Goal: Task Accomplishment & Management: Use online tool/utility

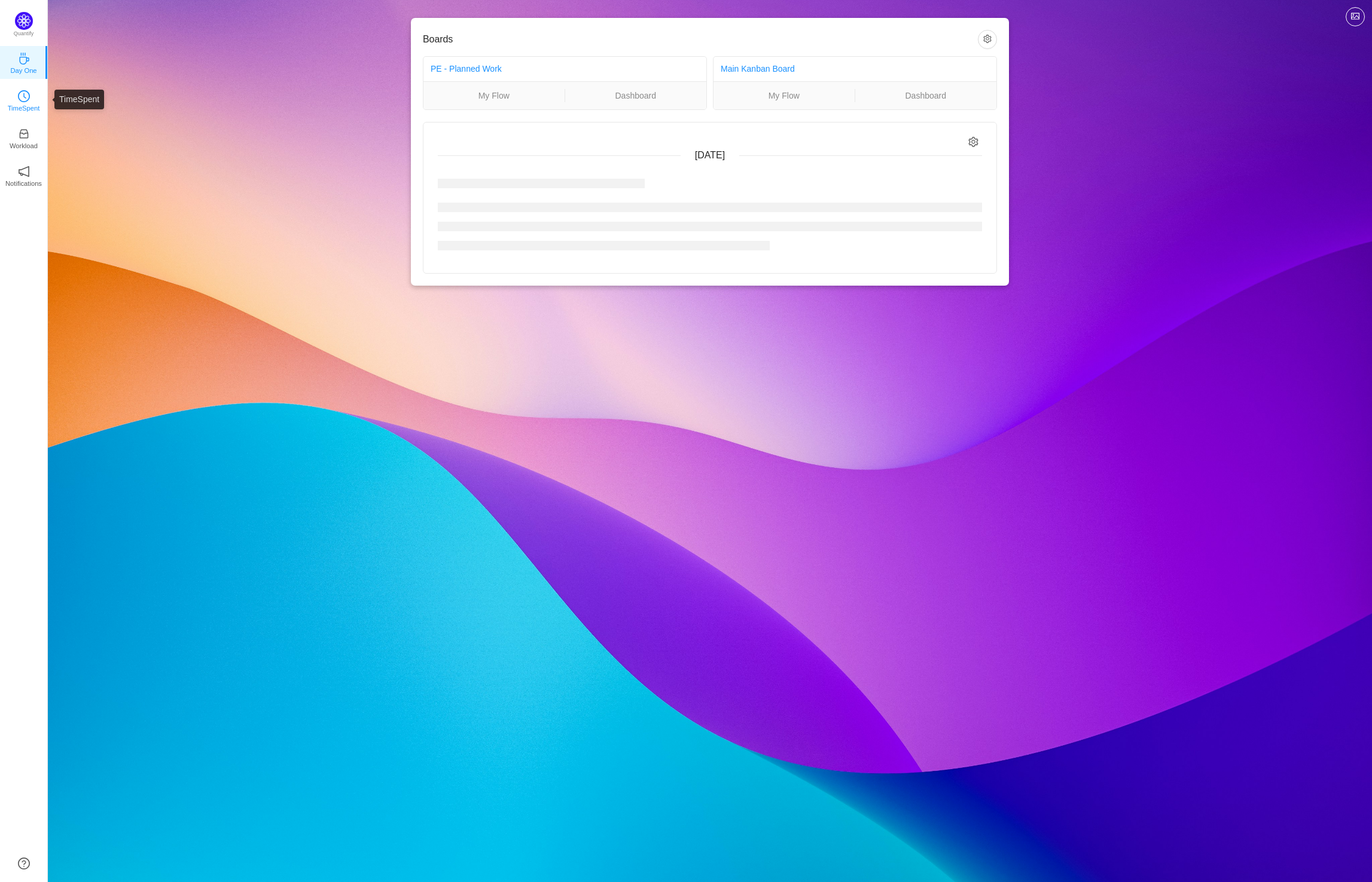
click at [26, 111] on p "TimeSpent" at bounding box center [24, 108] width 32 height 11
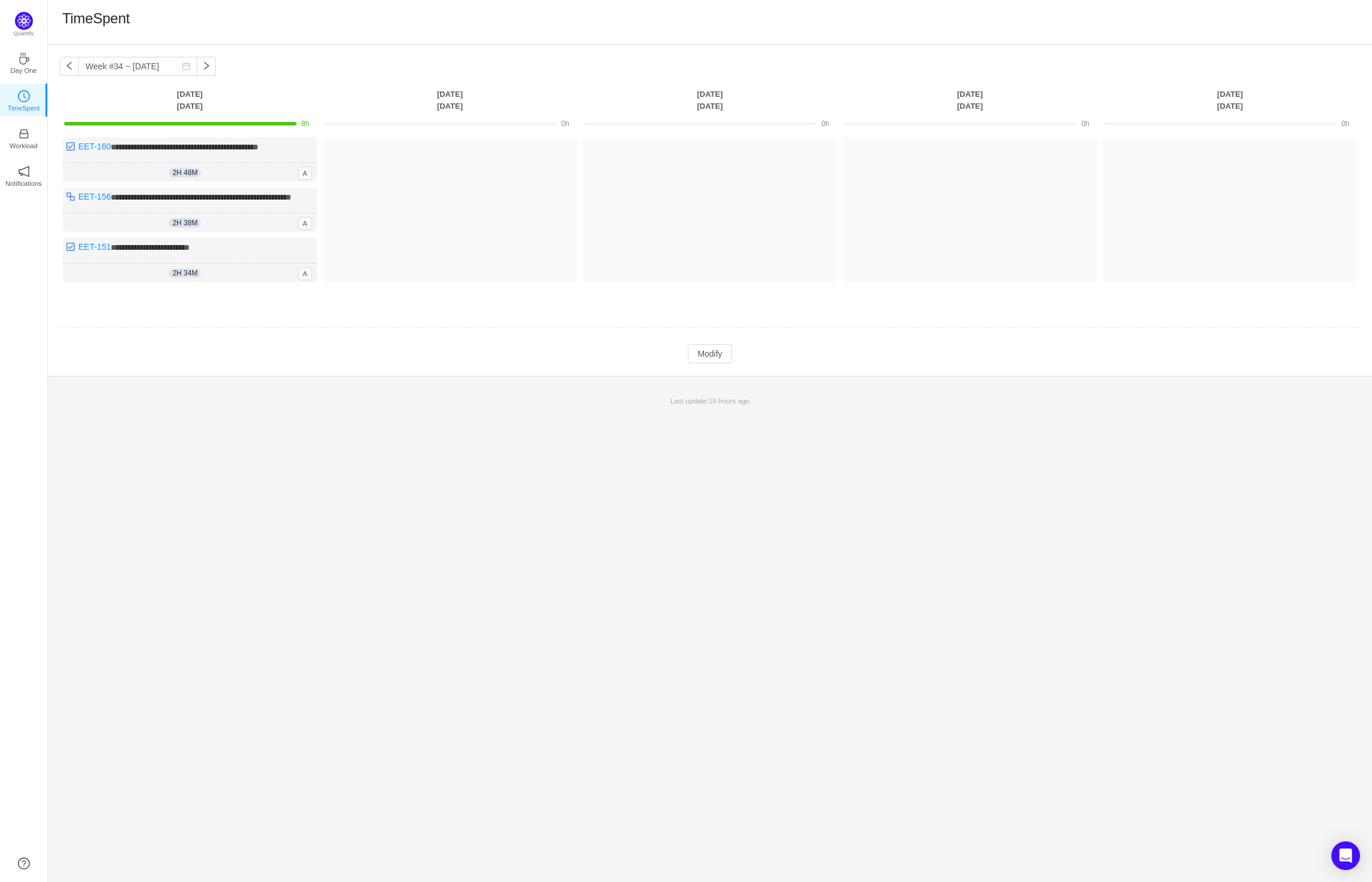
click at [208, 506] on div "**********" at bounding box center [710, 464] width 1324 height 838
click at [726, 363] on button "Modify" at bounding box center [709, 354] width 44 height 19
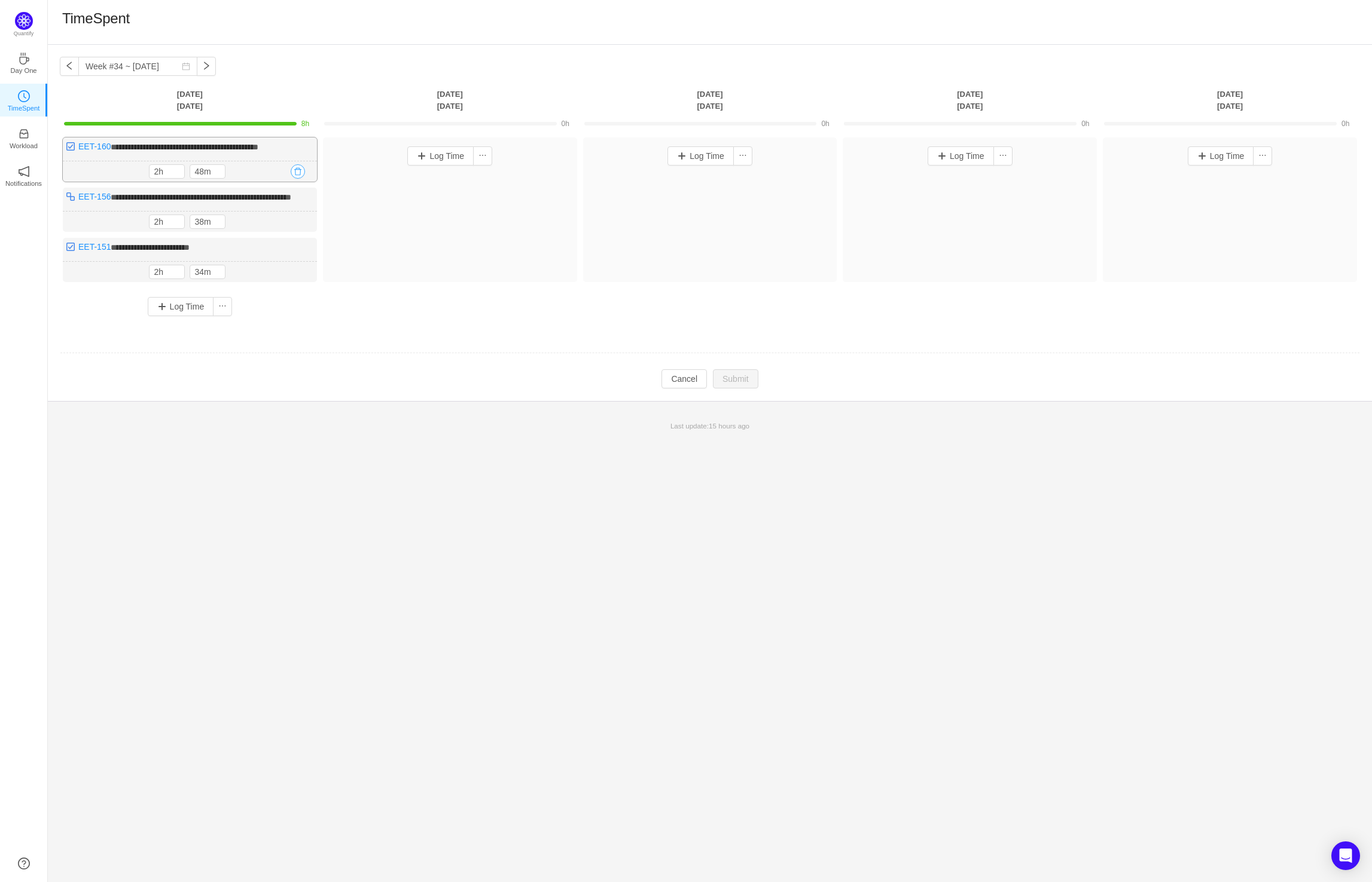
click at [304, 171] on button "button" at bounding box center [297, 171] width 15 height 15
click at [283, 223] on button "Yes" at bounding box center [283, 223] width 24 height 15
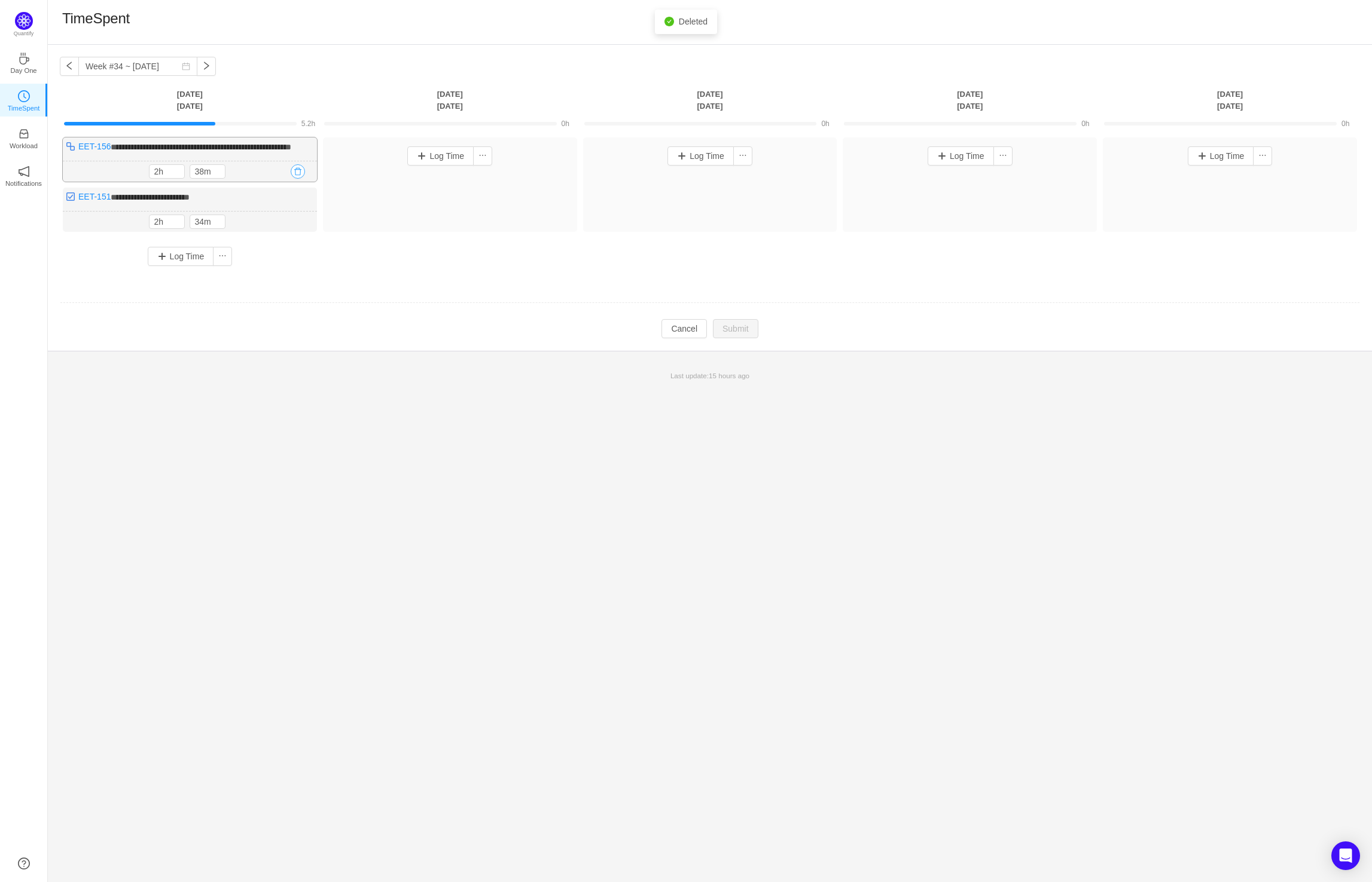
click at [297, 179] on button "button" at bounding box center [297, 171] width 15 height 15
click at [293, 237] on button "Yes" at bounding box center [283, 235] width 24 height 15
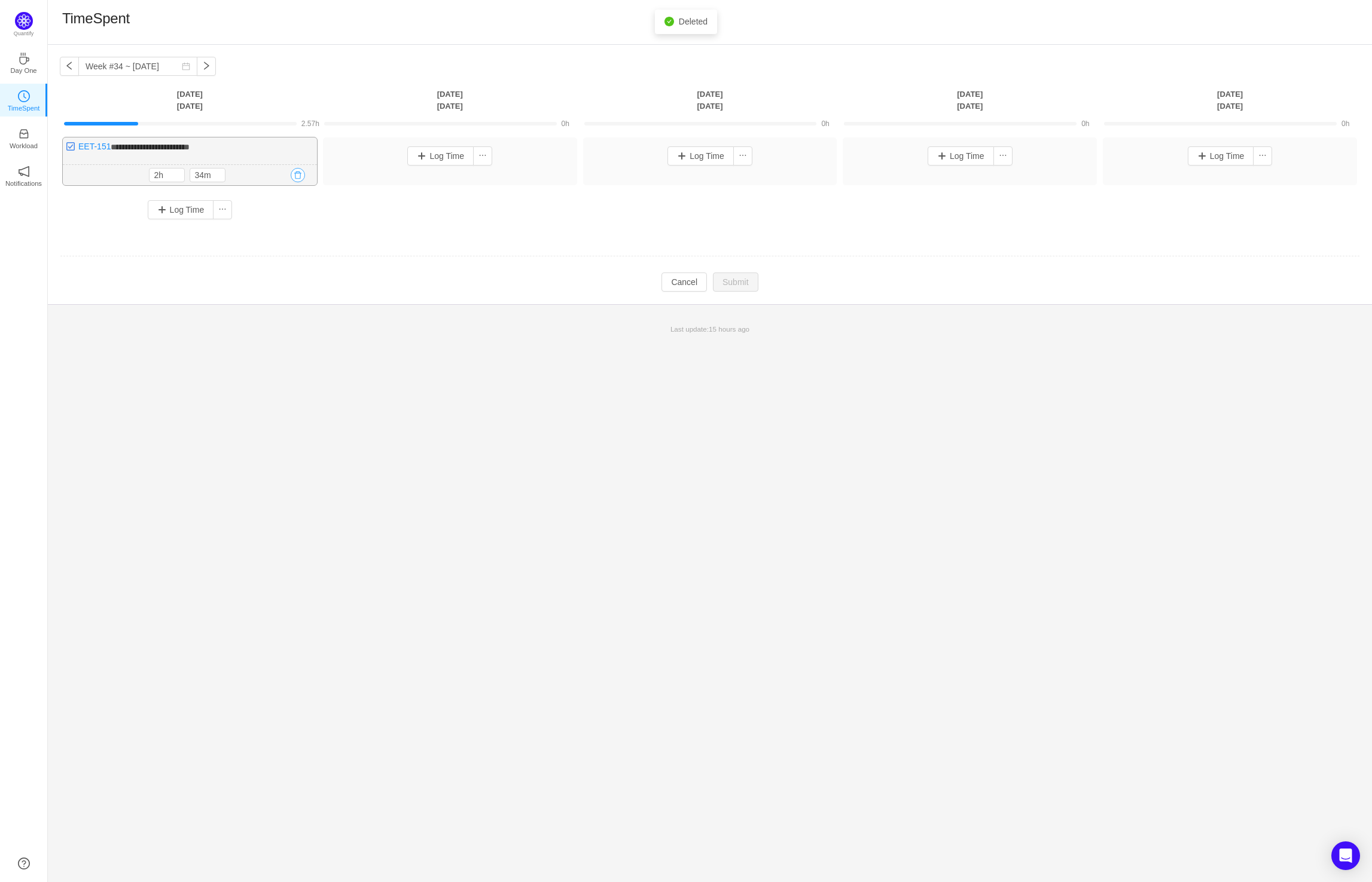
click at [300, 175] on button "button" at bounding box center [297, 175] width 15 height 15
click at [288, 228] on button "Yes" at bounding box center [283, 227] width 24 height 15
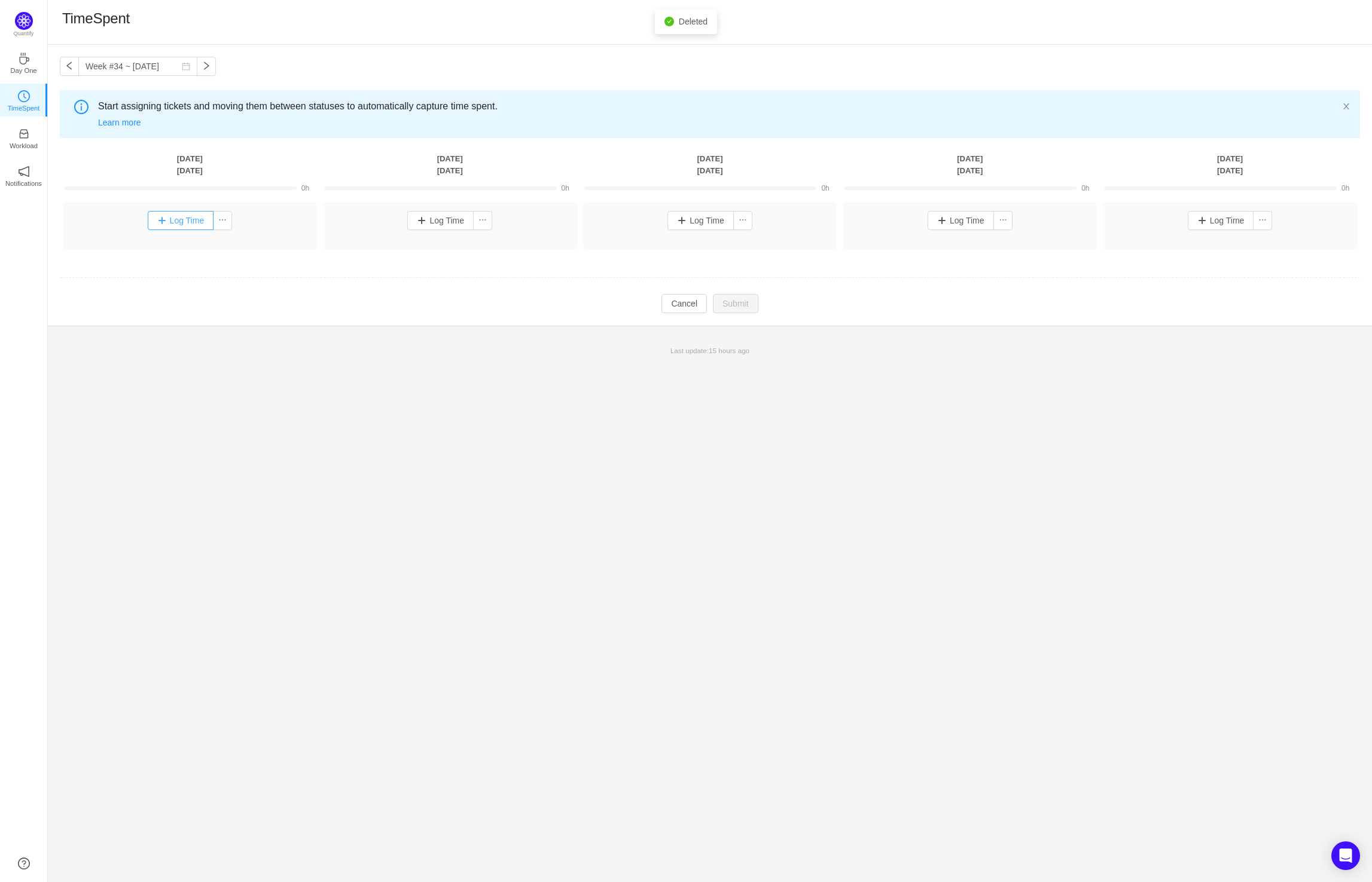
click at [186, 217] on button "Log Time" at bounding box center [180, 220] width 66 height 19
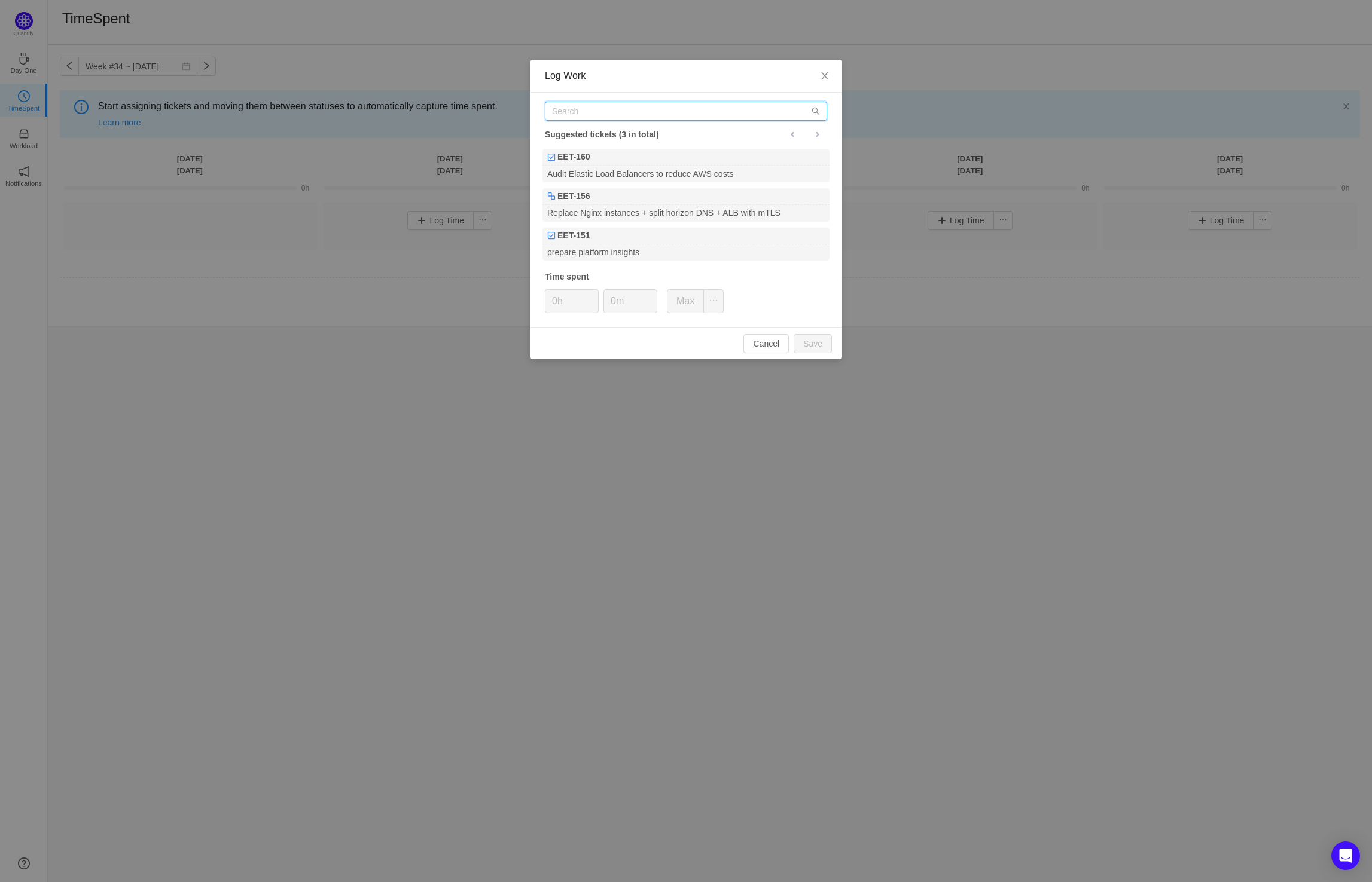
click at [618, 108] on input "text" at bounding box center [686, 111] width 283 height 19
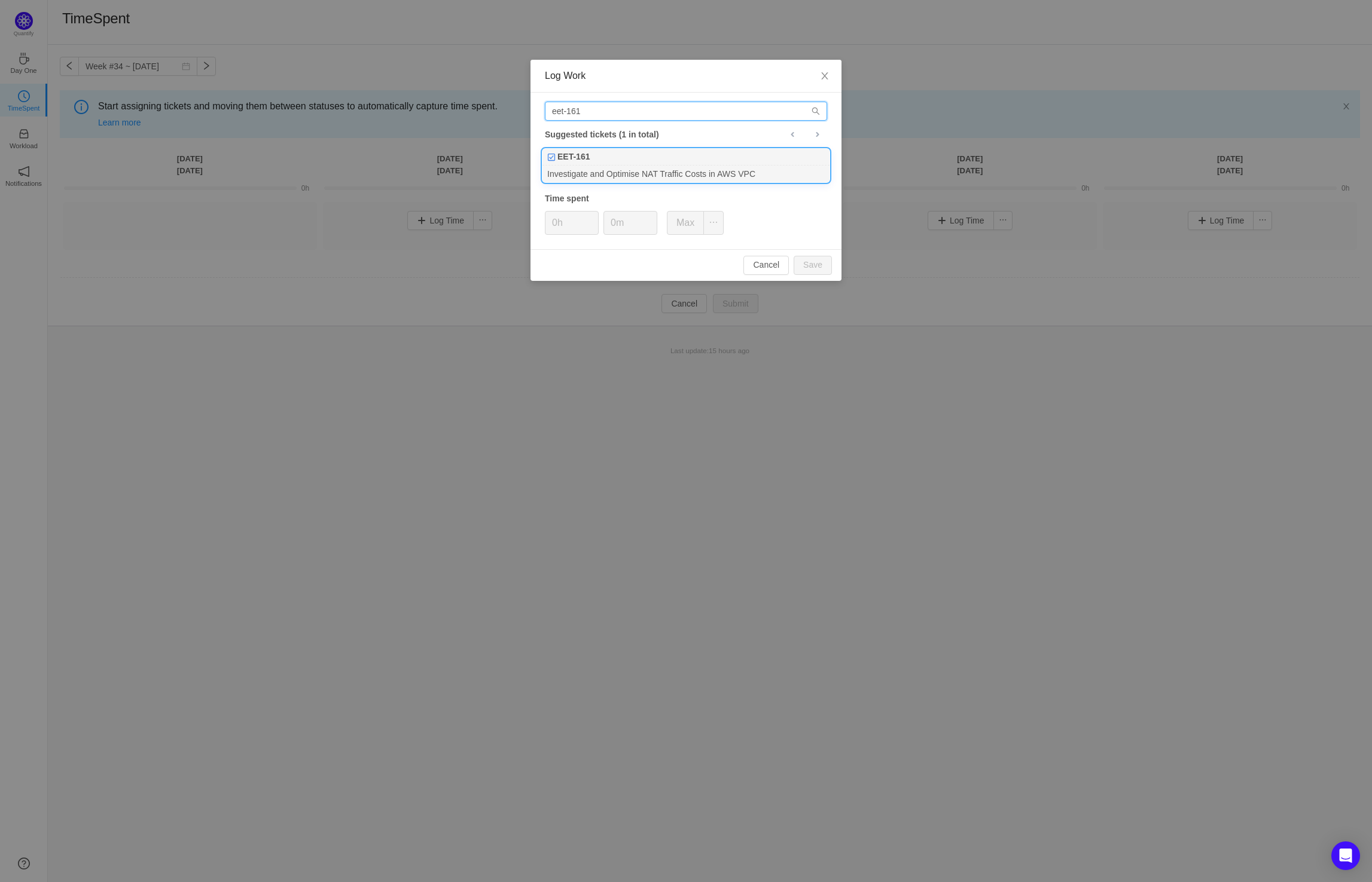
type input "eet-161"
click at [630, 162] on div "EET-161" at bounding box center [686, 157] width 287 height 17
click at [825, 267] on button "Save" at bounding box center [813, 265] width 38 height 19
type input "0h"
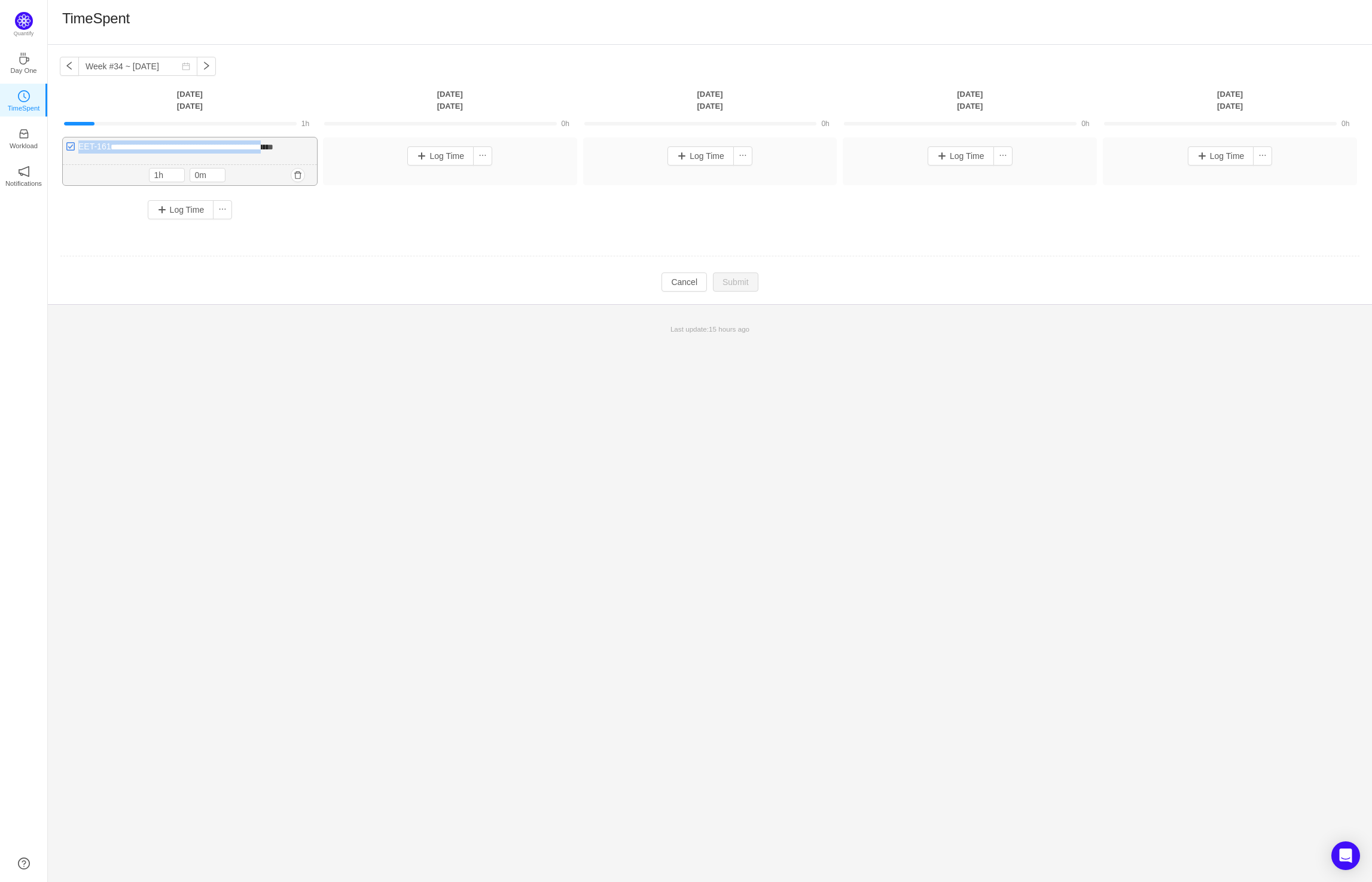
drag, startPoint x: 303, startPoint y: 150, endPoint x: 79, endPoint y: 147, distance: 224.0
click at [79, 147] on div "**********" at bounding box center [189, 161] width 254 height 48
